Goal: Check status

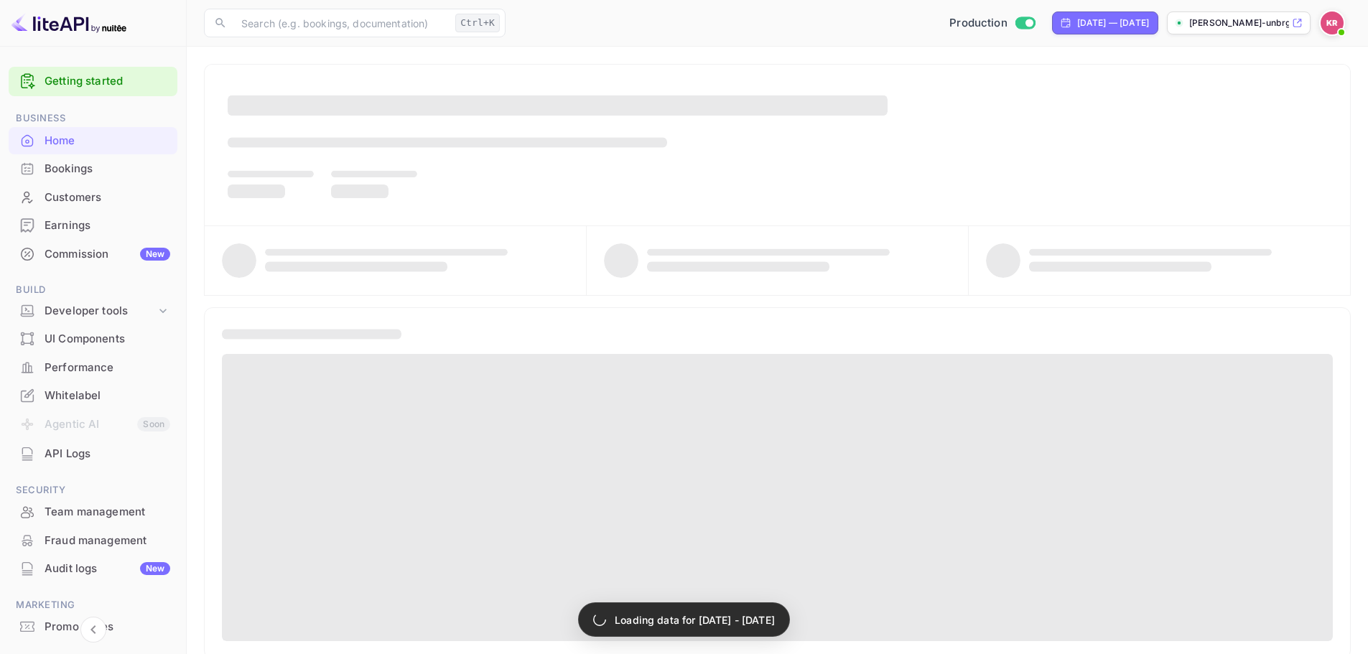
click at [89, 166] on div "Bookings" at bounding box center [108, 169] width 126 height 17
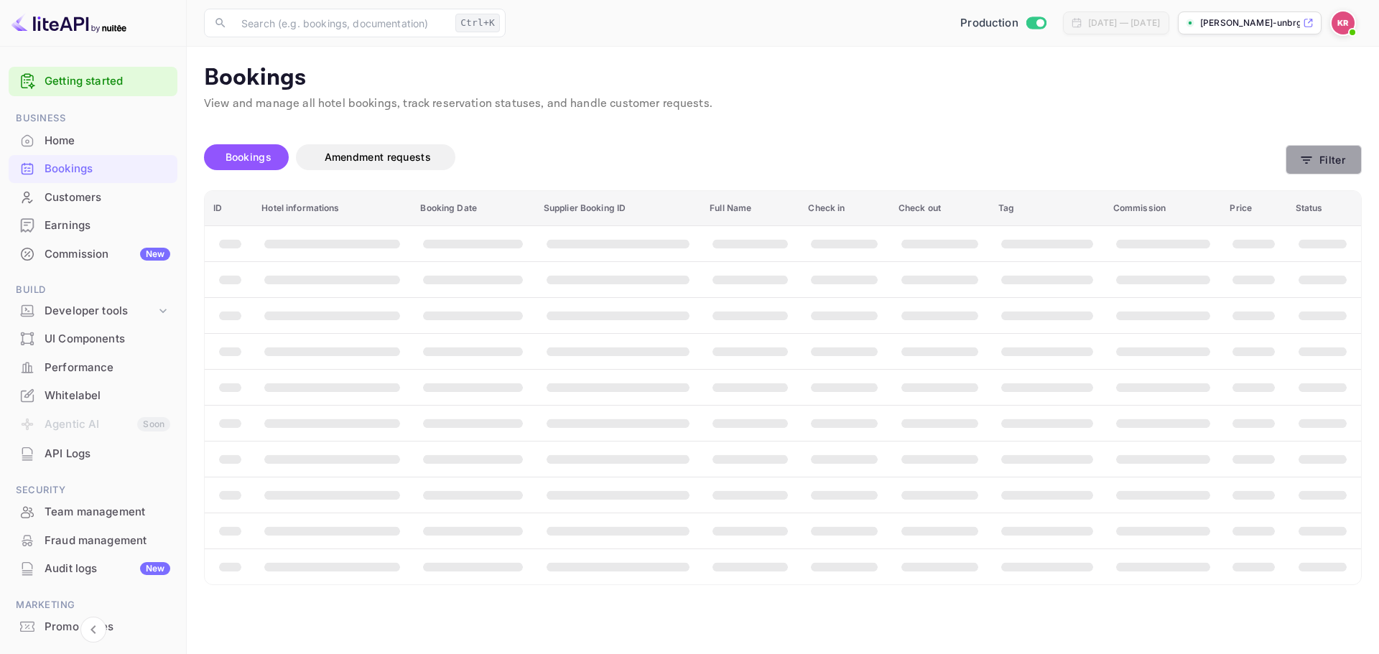
click at [1354, 159] on button "Filter" at bounding box center [1323, 159] width 76 height 29
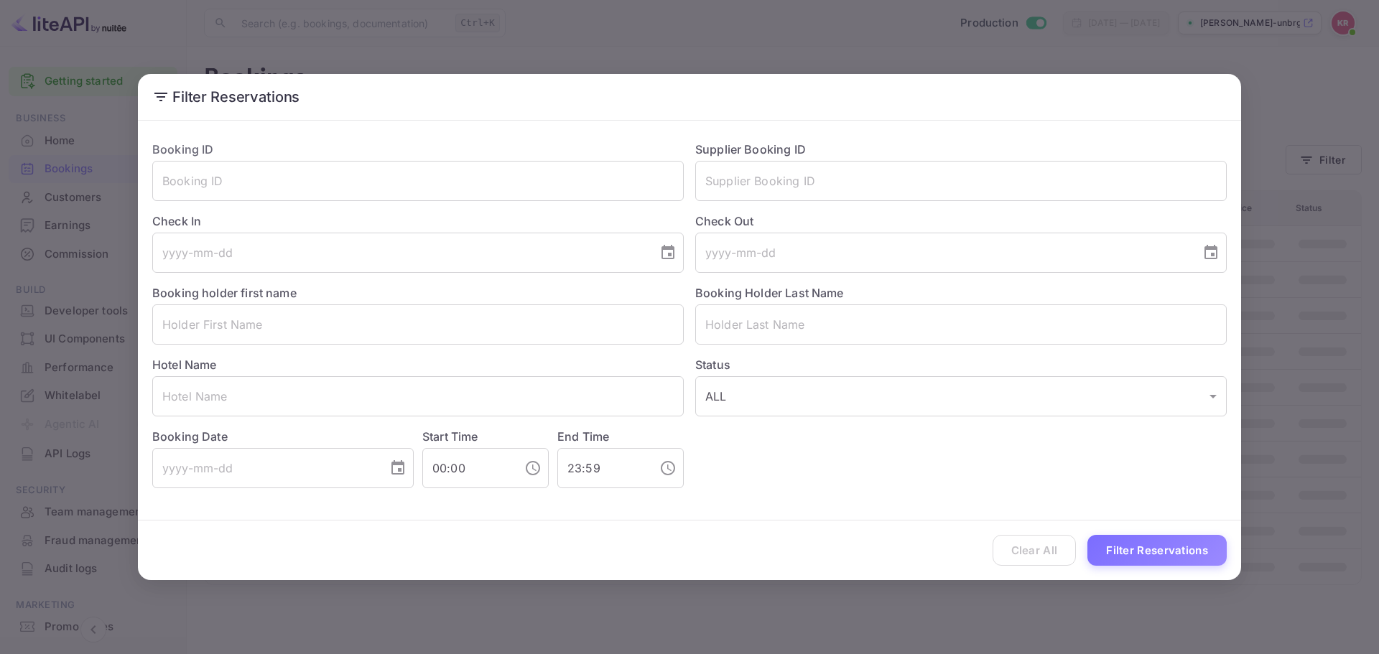
click at [582, 206] on div "Check In ​" at bounding box center [412, 237] width 543 height 72
click at [583, 187] on input "text" at bounding box center [417, 181] width 531 height 40
paste input "lulrUJFcy"
type input "lulrUJFcy"
click at [1194, 539] on button "Filter Reservations" at bounding box center [1156, 550] width 139 height 31
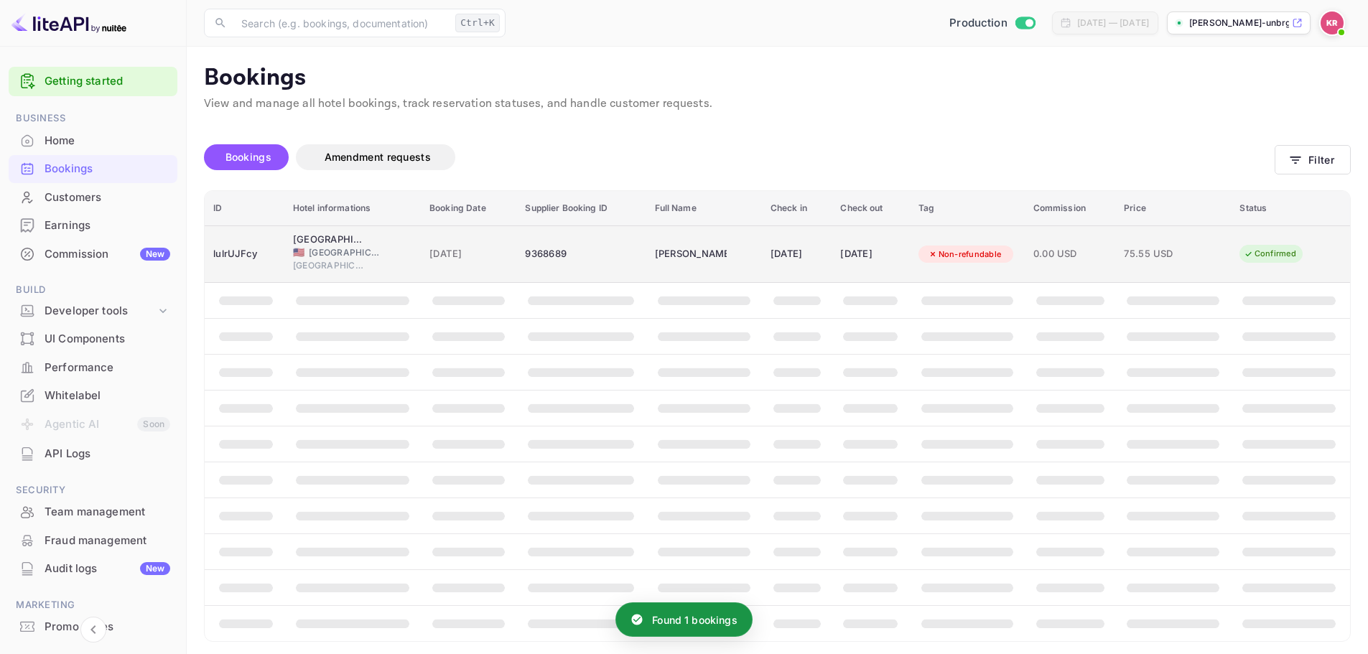
click at [343, 246] on span "[GEOGRAPHIC_DATA]" at bounding box center [345, 252] width 72 height 13
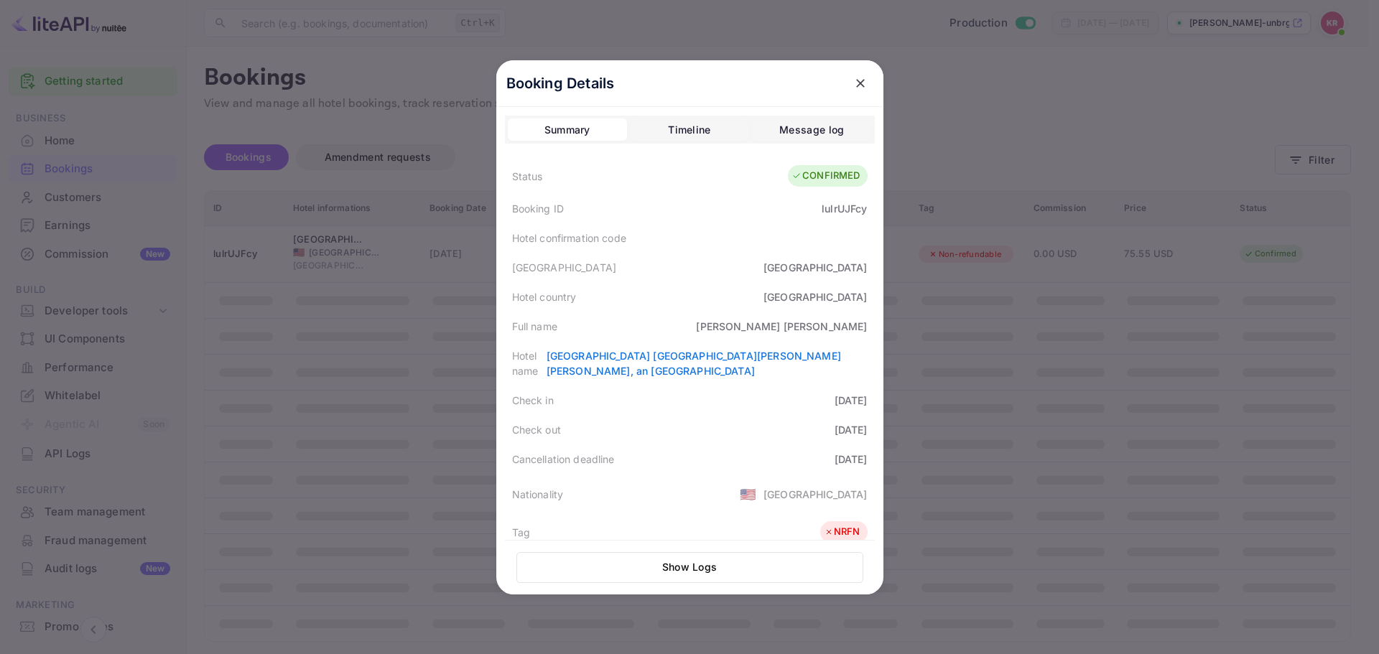
drag, startPoint x: 847, startPoint y: 86, endPoint x: 809, endPoint y: 90, distance: 38.3
click at [847, 86] on button "close" at bounding box center [860, 83] width 26 height 26
